Goal: Entertainment & Leisure: Consume media (video, audio)

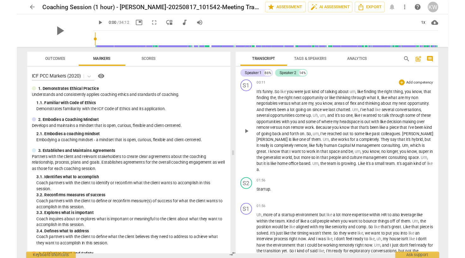
scroll to position [59, 0]
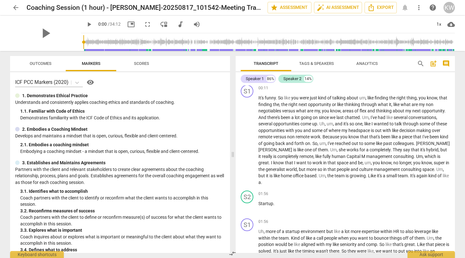
click at [85, 24] on span "play_arrow" at bounding box center [89, 25] width 8 height 8
click at [248, 137] on span "pause" at bounding box center [248, 141] width 8 height 8
click at [248, 137] on span "play_arrow" at bounding box center [248, 141] width 8 height 8
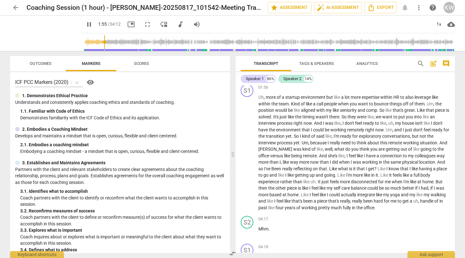
scroll to position [193, 0]
drag, startPoint x: 98, startPoint y: 40, endPoint x: 120, endPoint y: 43, distance: 21.7
click at [120, 43] on input "range" at bounding box center [269, 42] width 372 height 20
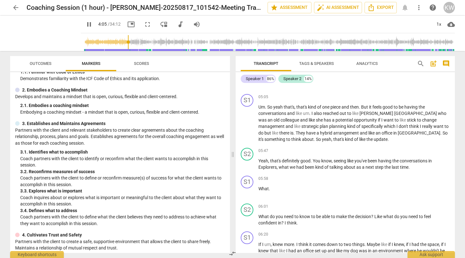
scroll to position [431, 0]
drag, startPoint x: 122, startPoint y: 41, endPoint x: 130, endPoint y: 41, distance: 7.6
click at [130, 41] on input "range" at bounding box center [269, 42] width 372 height 20
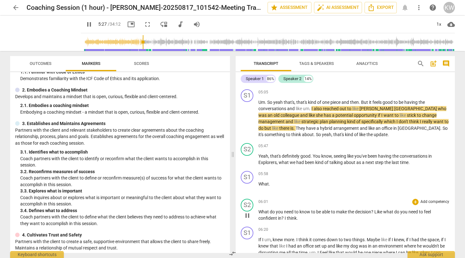
scroll to position [419, 0]
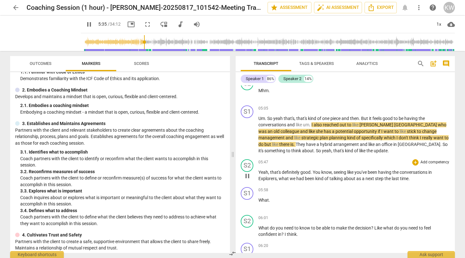
click at [247, 176] on span "pause" at bounding box center [248, 176] width 8 height 8
click at [247, 176] on span "play_arrow" at bounding box center [248, 176] width 8 height 8
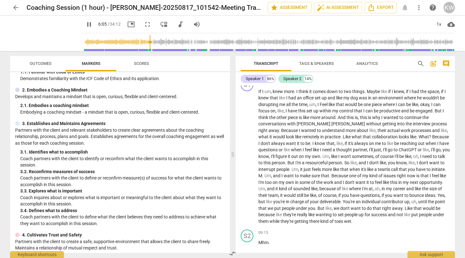
scroll to position [586, 0]
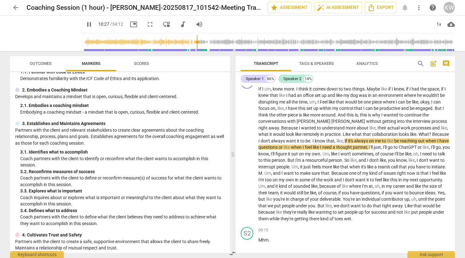
drag, startPoint x: 145, startPoint y: 41, endPoint x: 192, endPoint y: 49, distance: 47.4
click at [192, 49] on input "range" at bounding box center [269, 42] width 372 height 20
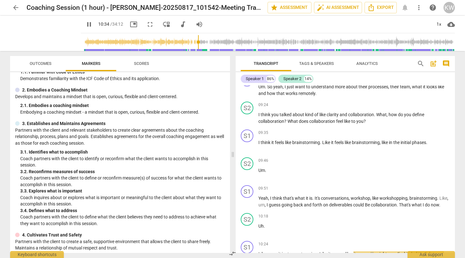
scroll to position [764, 0]
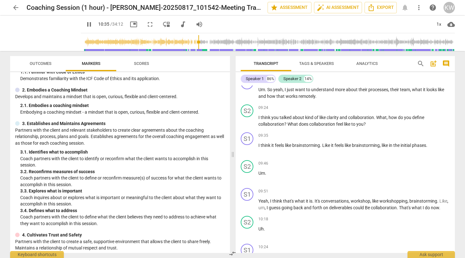
click at [183, 42] on input "range" at bounding box center [269, 42] width 372 height 20
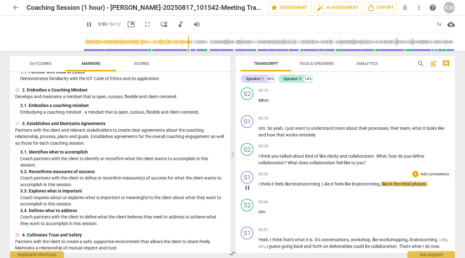
scroll to position [725, 0]
click at [247, 132] on span "pause" at bounding box center [248, 132] width 8 height 8
click at [247, 131] on span "play_arrow" at bounding box center [248, 132] width 8 height 8
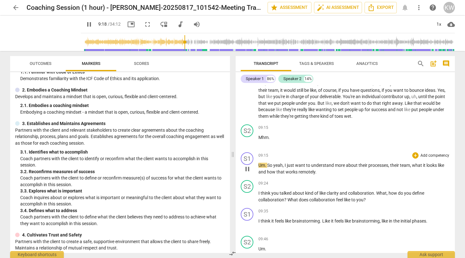
scroll to position [689, 0]
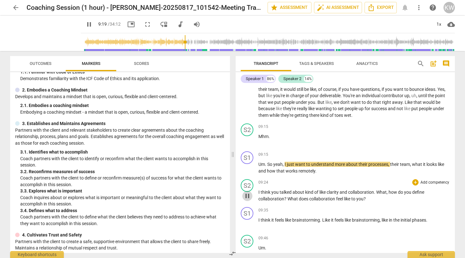
click at [246, 196] on span "pause" at bounding box center [248, 196] width 8 height 8
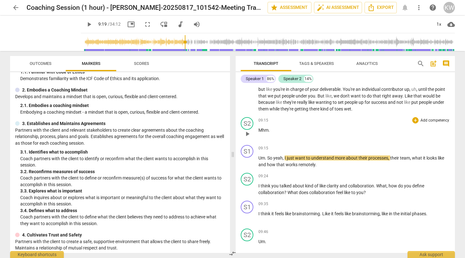
scroll to position [698, 0]
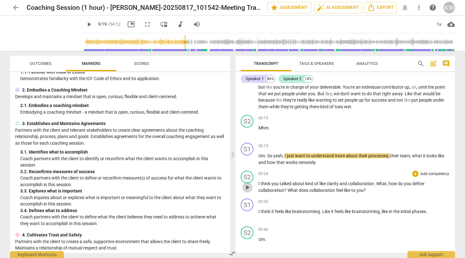
click at [248, 187] on span "play_arrow" at bounding box center [248, 187] width 8 height 8
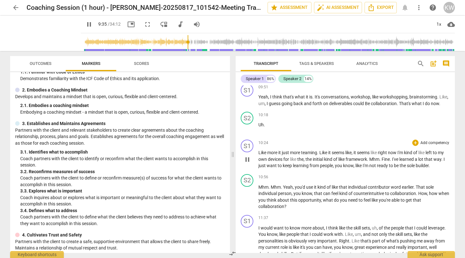
scroll to position [868, 0]
click at [248, 200] on span "pause" at bounding box center [248, 197] width 8 height 8
click at [248, 200] on span "play_arrow" at bounding box center [248, 197] width 8 height 8
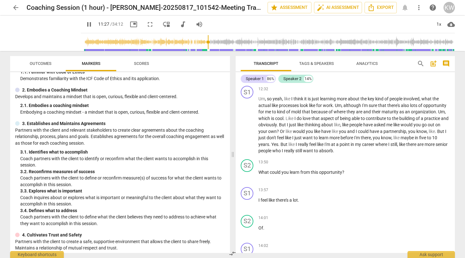
scroll to position [1101, 0]
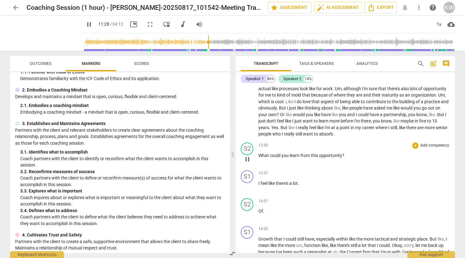
click at [248, 163] on span "pause" at bounding box center [248, 159] width 8 height 8
click at [248, 163] on span "play_arrow" at bounding box center [248, 159] width 8 height 8
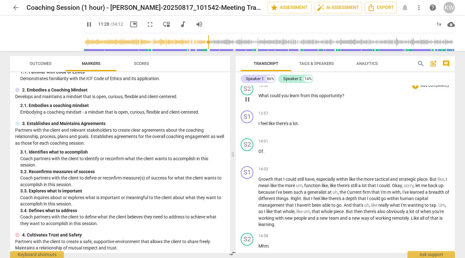
scroll to position [1163, 0]
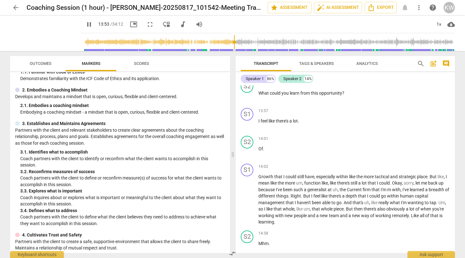
click at [85, 25] on span "pause" at bounding box center [89, 25] width 8 height 8
click at [289, 77] on div "Speaker 2" at bounding box center [292, 79] width 18 height 6
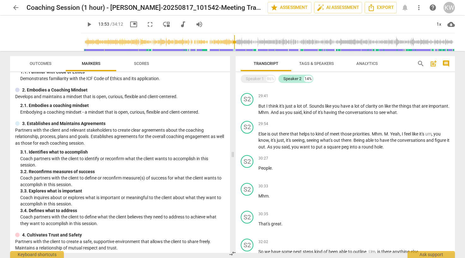
scroll to position [1242, 0]
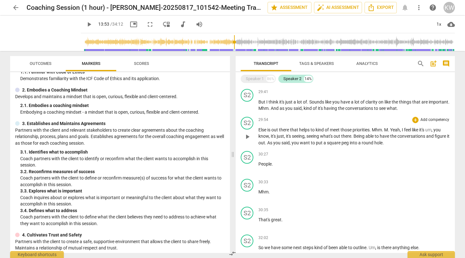
click at [249, 139] on span "play_arrow" at bounding box center [248, 137] width 8 height 8
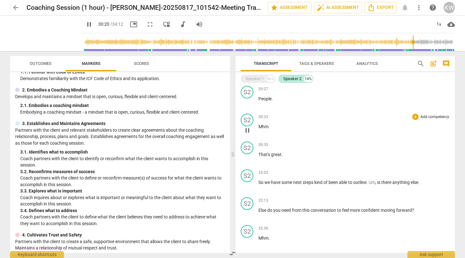
scroll to position [1310, 0]
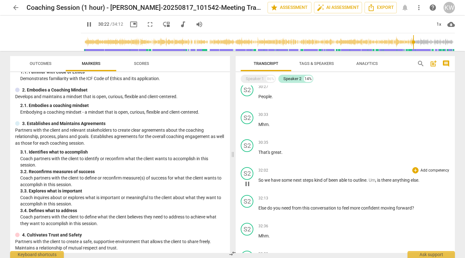
click at [247, 183] on span "pause" at bounding box center [248, 184] width 8 height 8
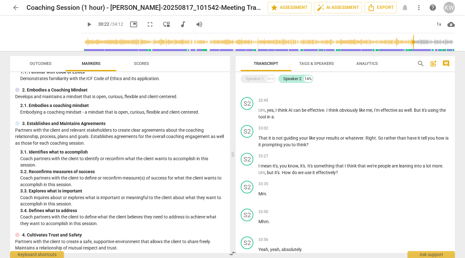
scroll to position [1491, 0]
click at [247, 113] on span "play_arrow" at bounding box center [248, 113] width 8 height 8
click at [248, 113] on span "pause" at bounding box center [248, 113] width 8 height 8
click at [257, 76] on div "Speaker 1" at bounding box center [255, 79] width 18 height 6
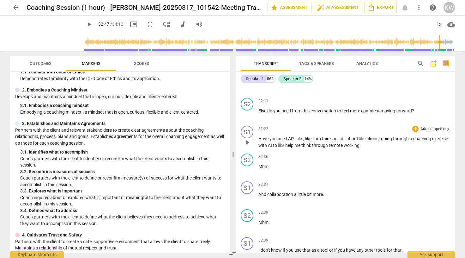
scroll to position [3665, 0]
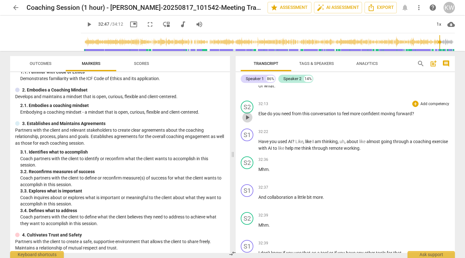
click at [247, 121] on span "play_arrow" at bounding box center [248, 117] width 8 height 8
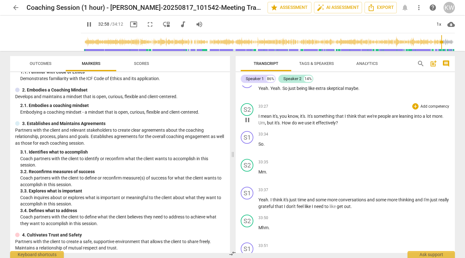
scroll to position [3942, 0]
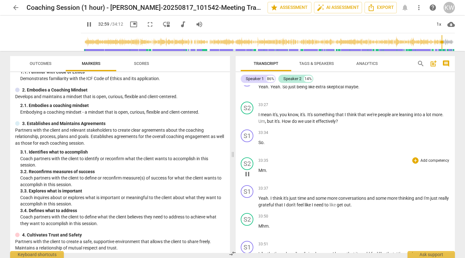
click at [246, 178] on span "pause" at bounding box center [248, 174] width 8 height 8
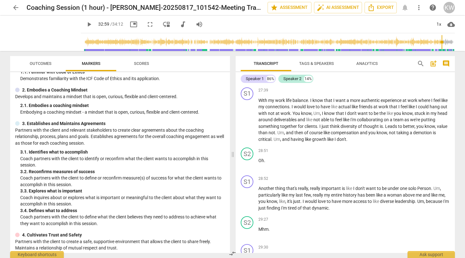
scroll to position [3040, 0]
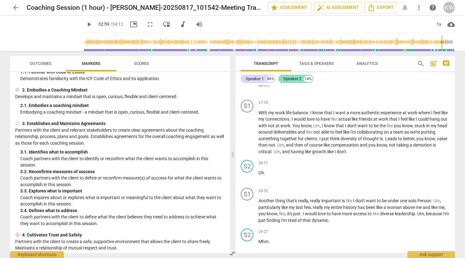
click at [299, 81] on div "Speaker 2" at bounding box center [292, 79] width 18 height 6
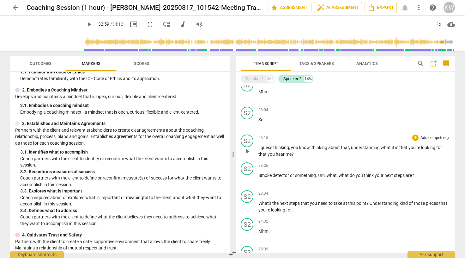
scroll to position [801, 0]
click at [250, 149] on span "play_arrow" at bounding box center [248, 151] width 8 height 8
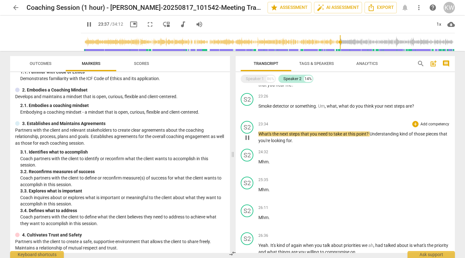
scroll to position [871, 0]
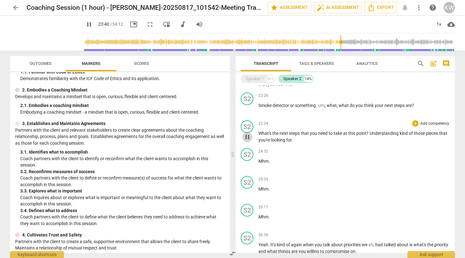
click at [246, 136] on span "pause" at bounding box center [248, 137] width 8 height 8
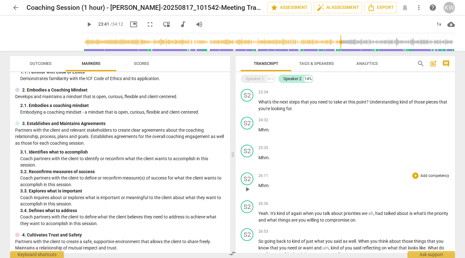
scroll to position [925, 0]
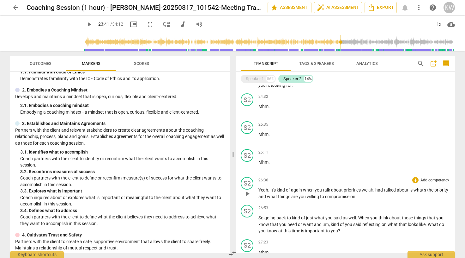
click at [248, 193] on span "play_arrow" at bounding box center [248, 194] width 8 height 8
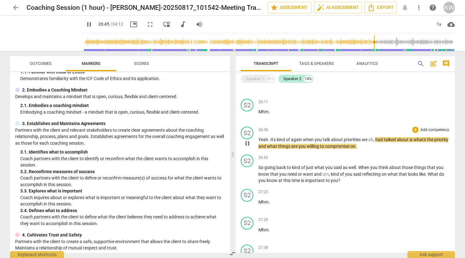
scroll to position [977, 0]
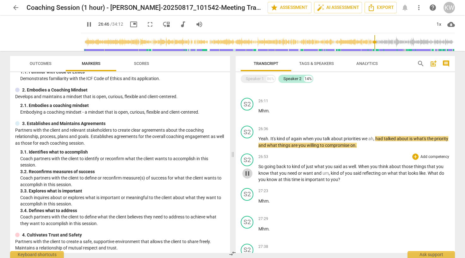
click at [250, 173] on span "pause" at bounding box center [248, 173] width 8 height 8
click at [250, 173] on span "play_arrow" at bounding box center [248, 173] width 8 height 8
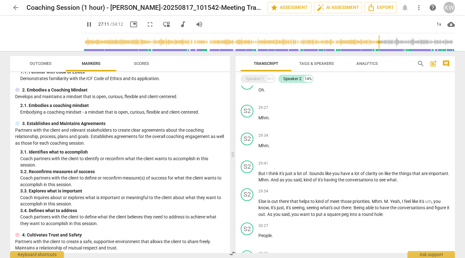
scroll to position [1176, 0]
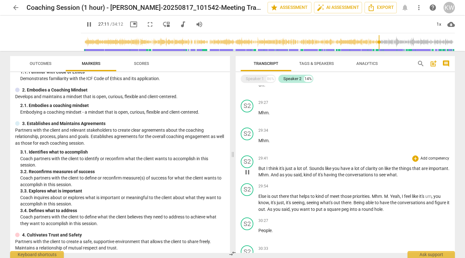
click at [246, 171] on span "pause" at bounding box center [248, 172] width 8 height 8
click at [246, 171] on span "play_arrow" at bounding box center [248, 172] width 8 height 8
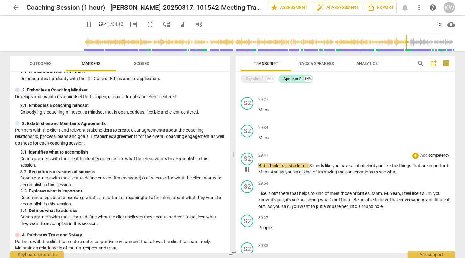
scroll to position [1180, 0]
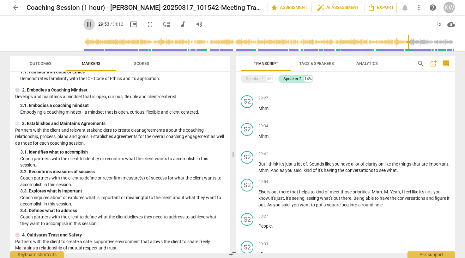
click at [85, 24] on span "pause" at bounding box center [89, 25] width 8 height 8
type input "1794"
